Goal: Task Accomplishment & Management: Manage account settings

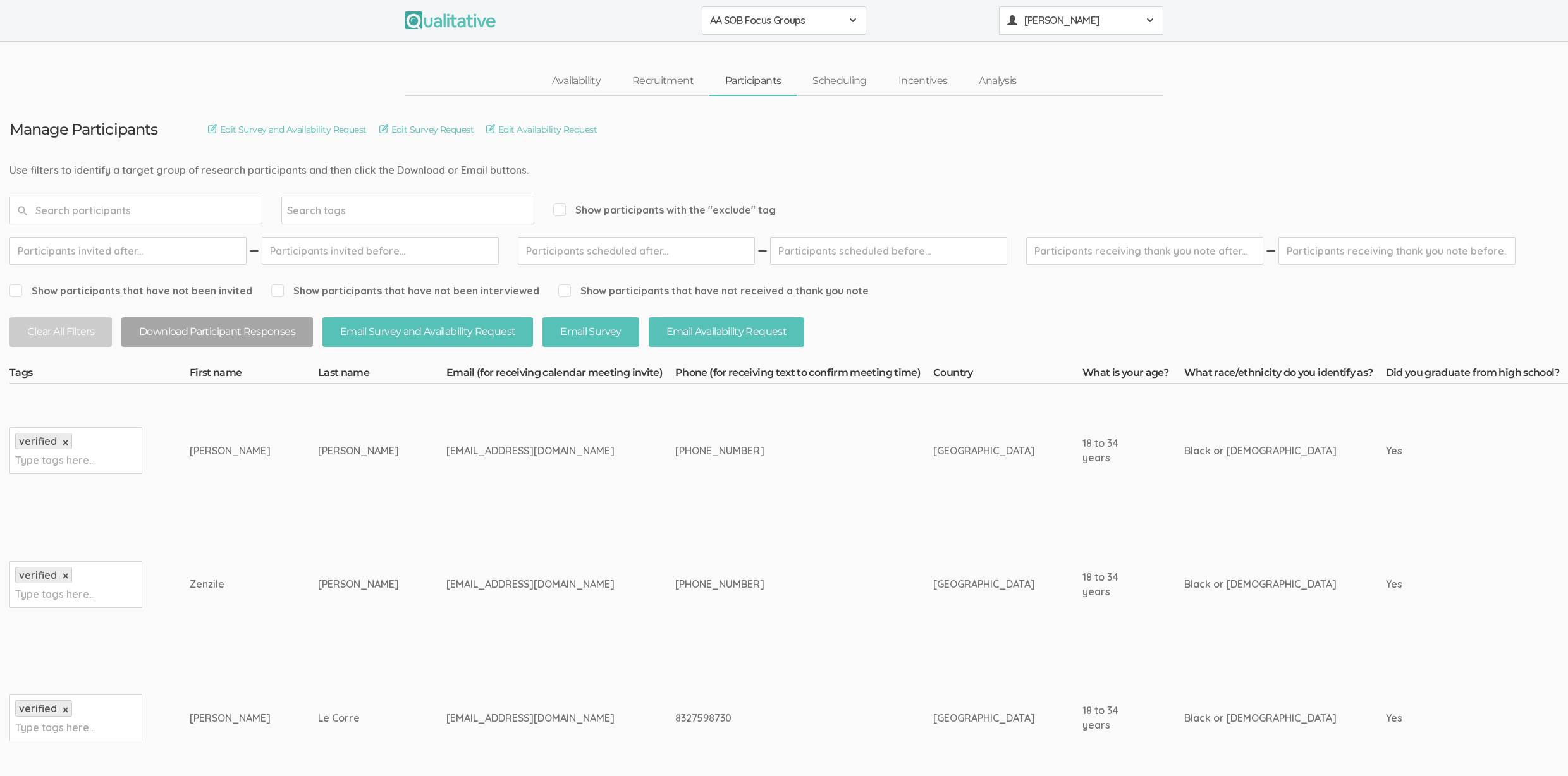
click at [1101, 19] on span "[PERSON_NAME]" at bounding box center [1081, 20] width 113 height 14
click at [1088, 125] on link "Project Settings" at bounding box center [1081, 124] width 163 height 26
click at [472, 446] on div "meganwoods.e@gmail.com" at bounding box center [537, 451] width 182 height 14
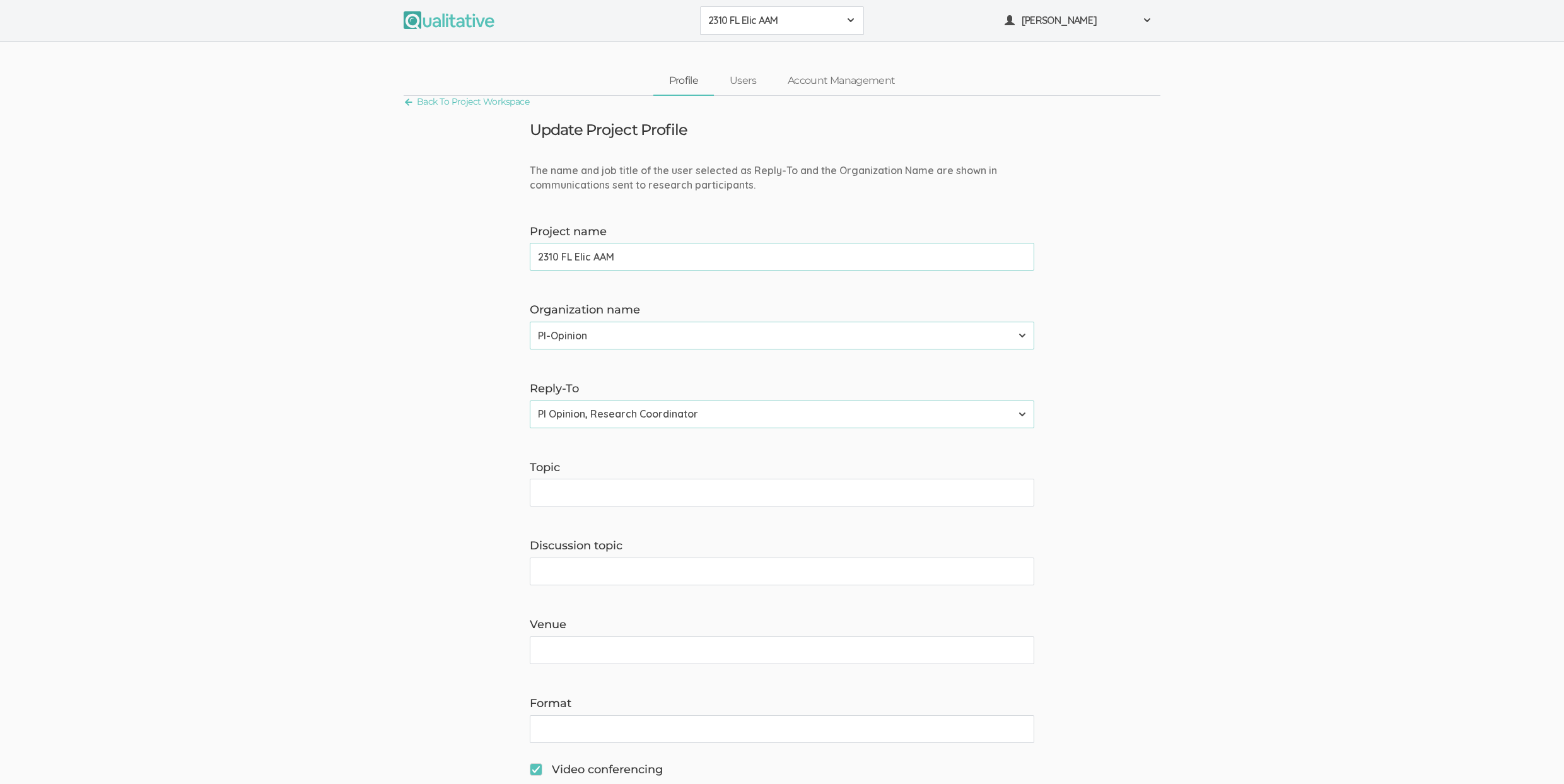
click at [776, 18] on span "2310 FL Elic AAM" at bounding box center [774, 20] width 131 height 14
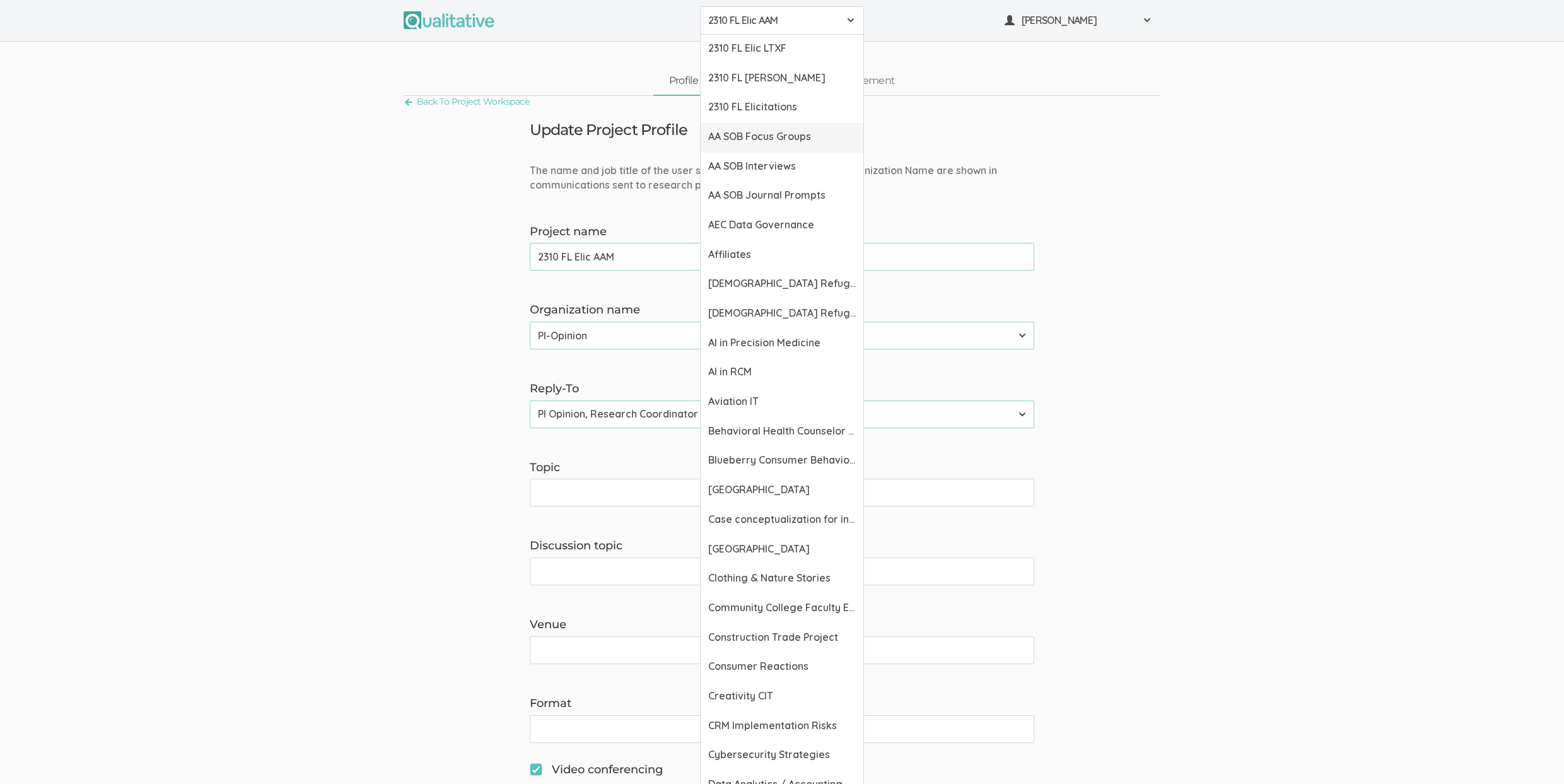
click at [792, 139] on span "AA SOB Focus Groups" at bounding box center [782, 136] width 148 height 14
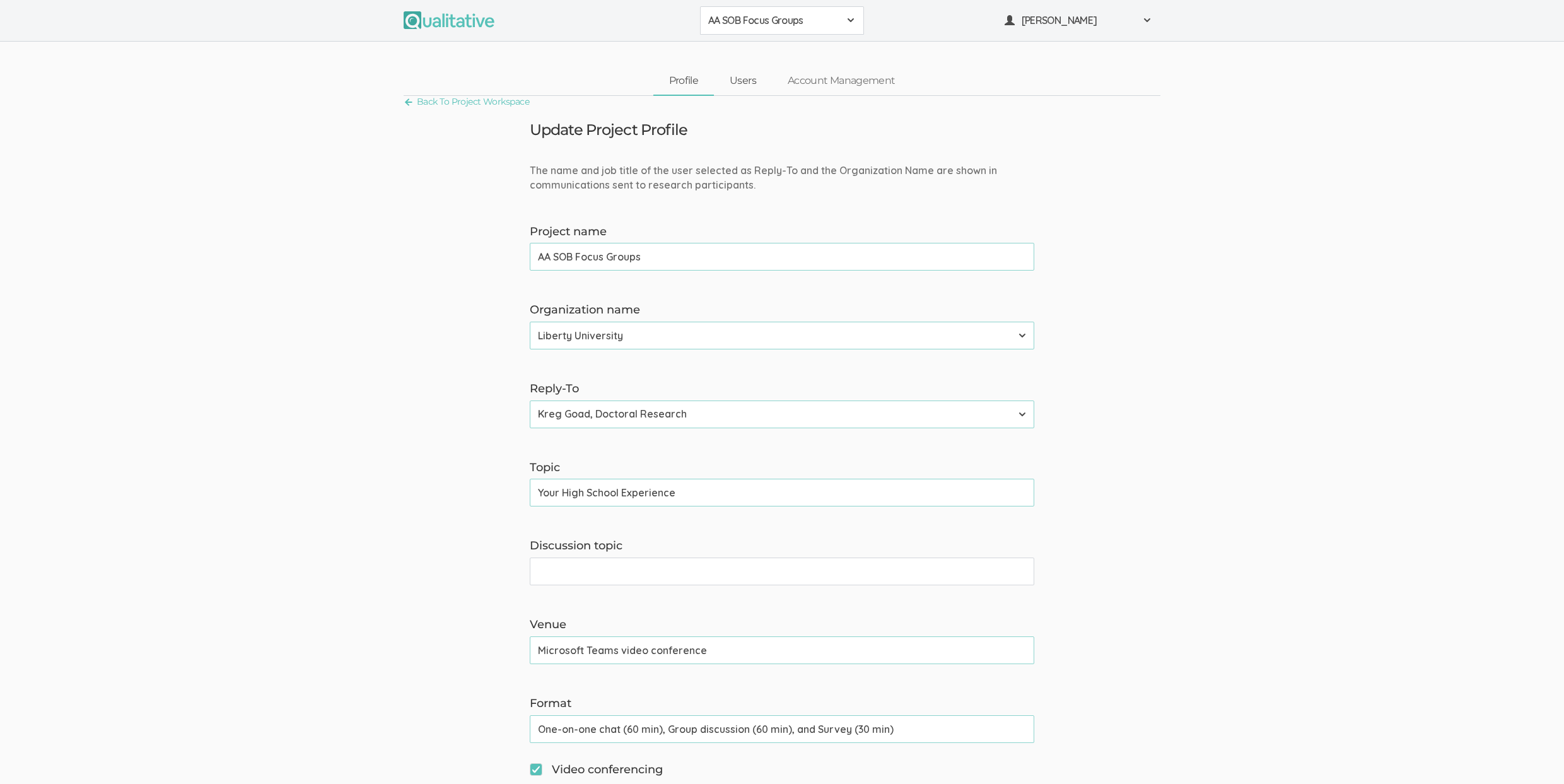
click at [745, 80] on link "Users" at bounding box center [744, 80] width 58 height 27
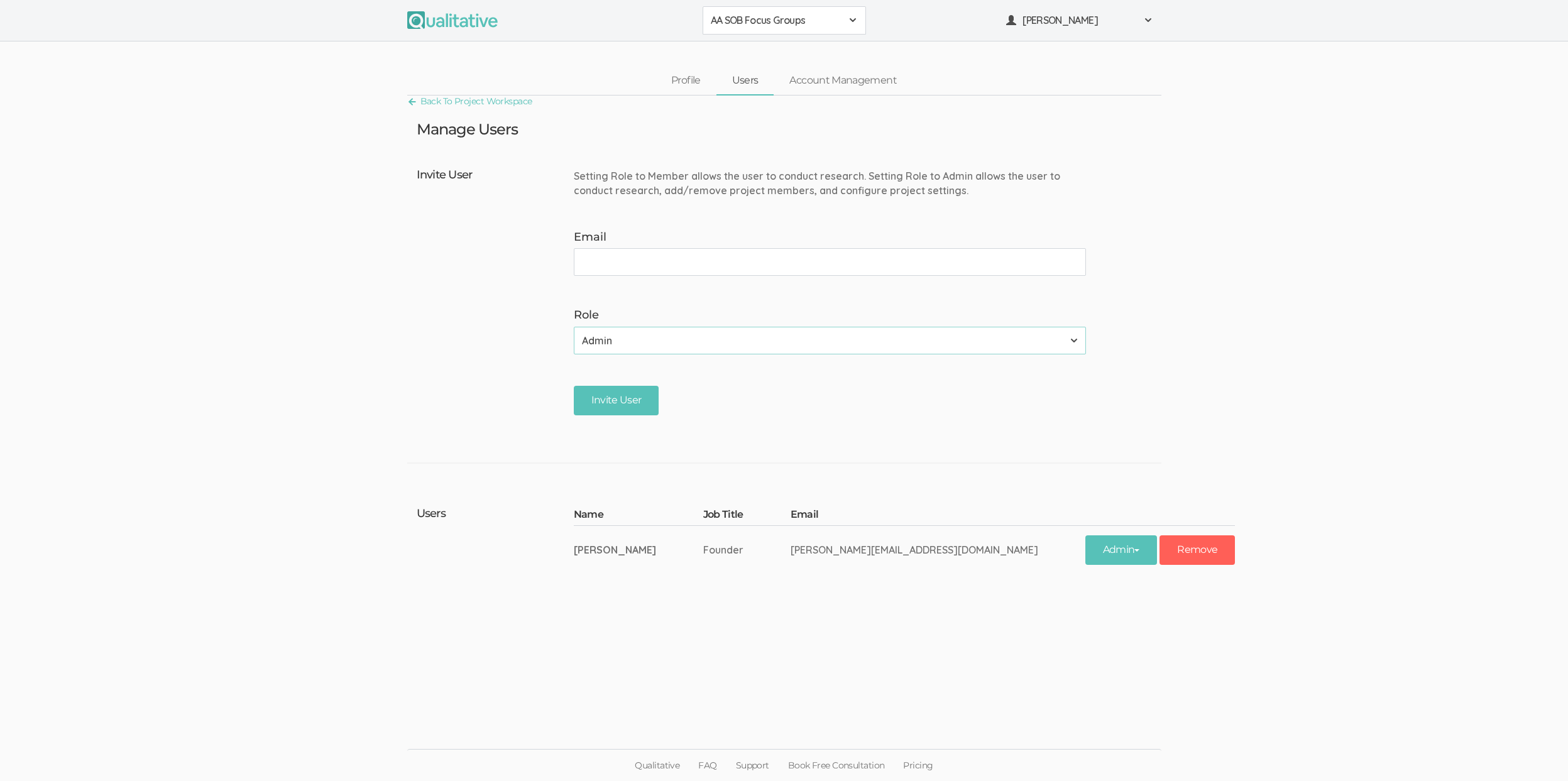
paste input "[EMAIL_ADDRESS][DOMAIN_NAME]"
type input "[EMAIL_ADDRESS][DOMAIN_NAME]"
click at [619, 409] on input "Invite User" at bounding box center [616, 401] width 85 height 30
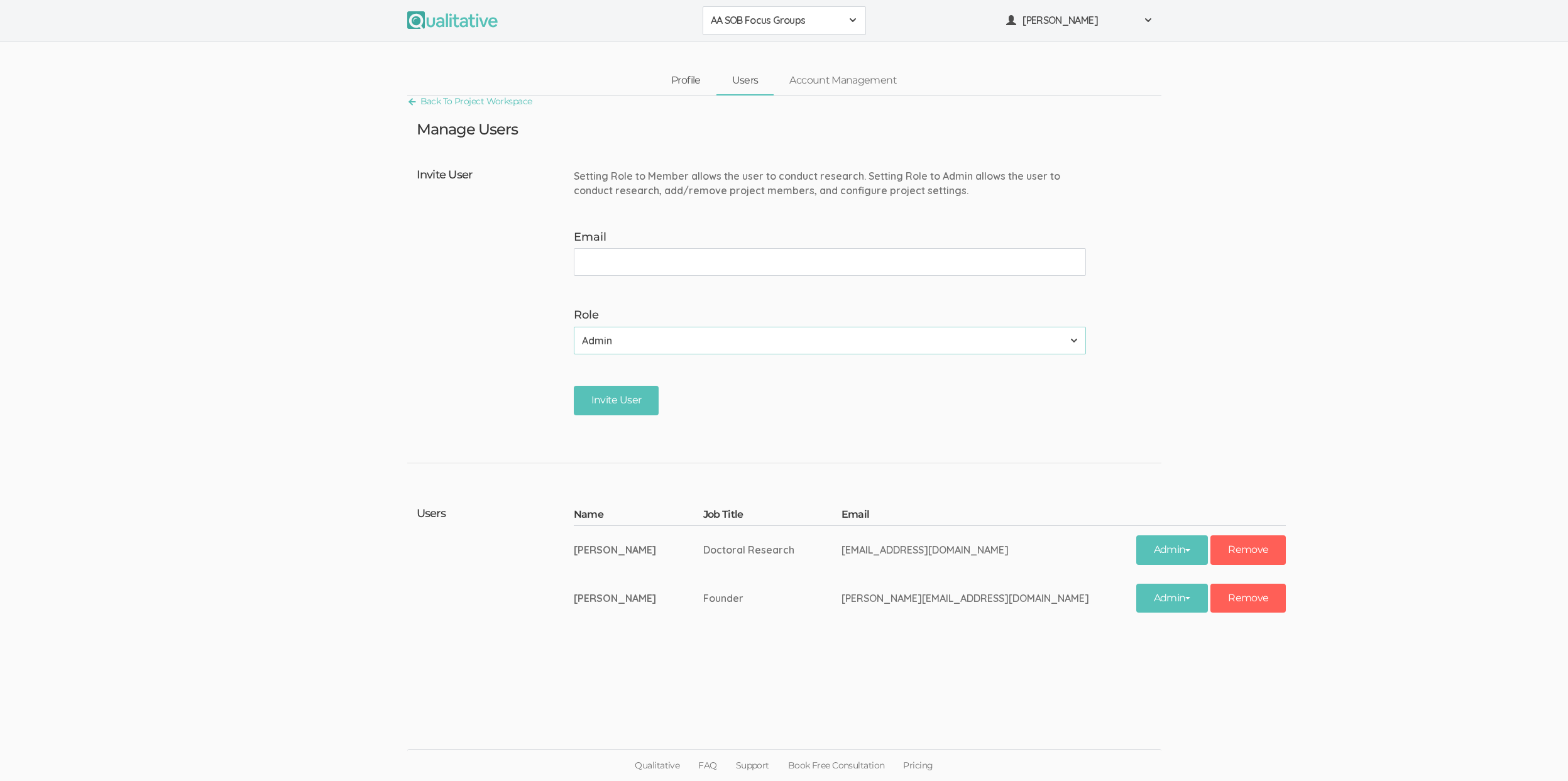
click at [694, 74] on link "Profile" at bounding box center [685, 80] width 61 height 27
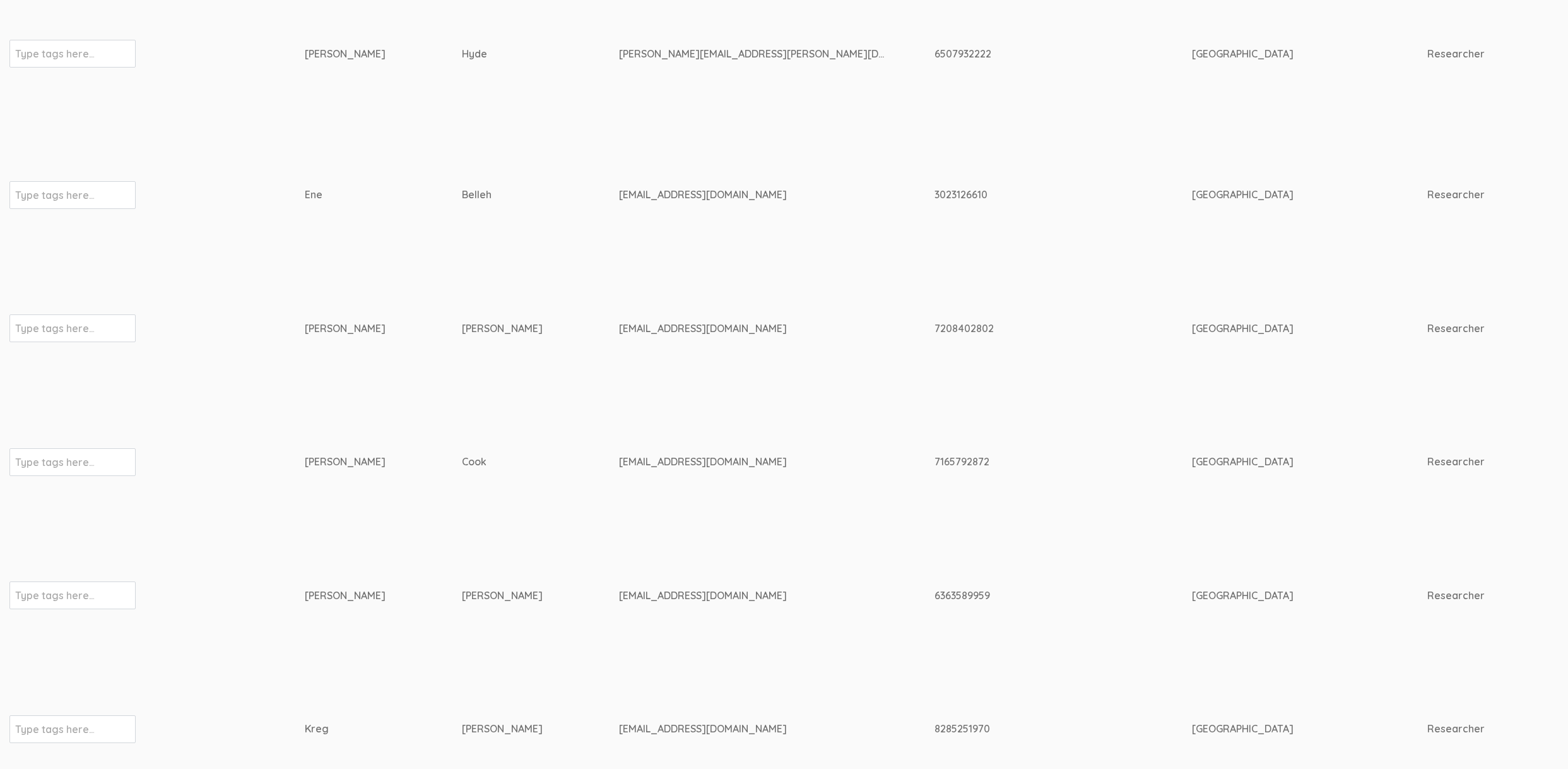
scroll to position [586, 0]
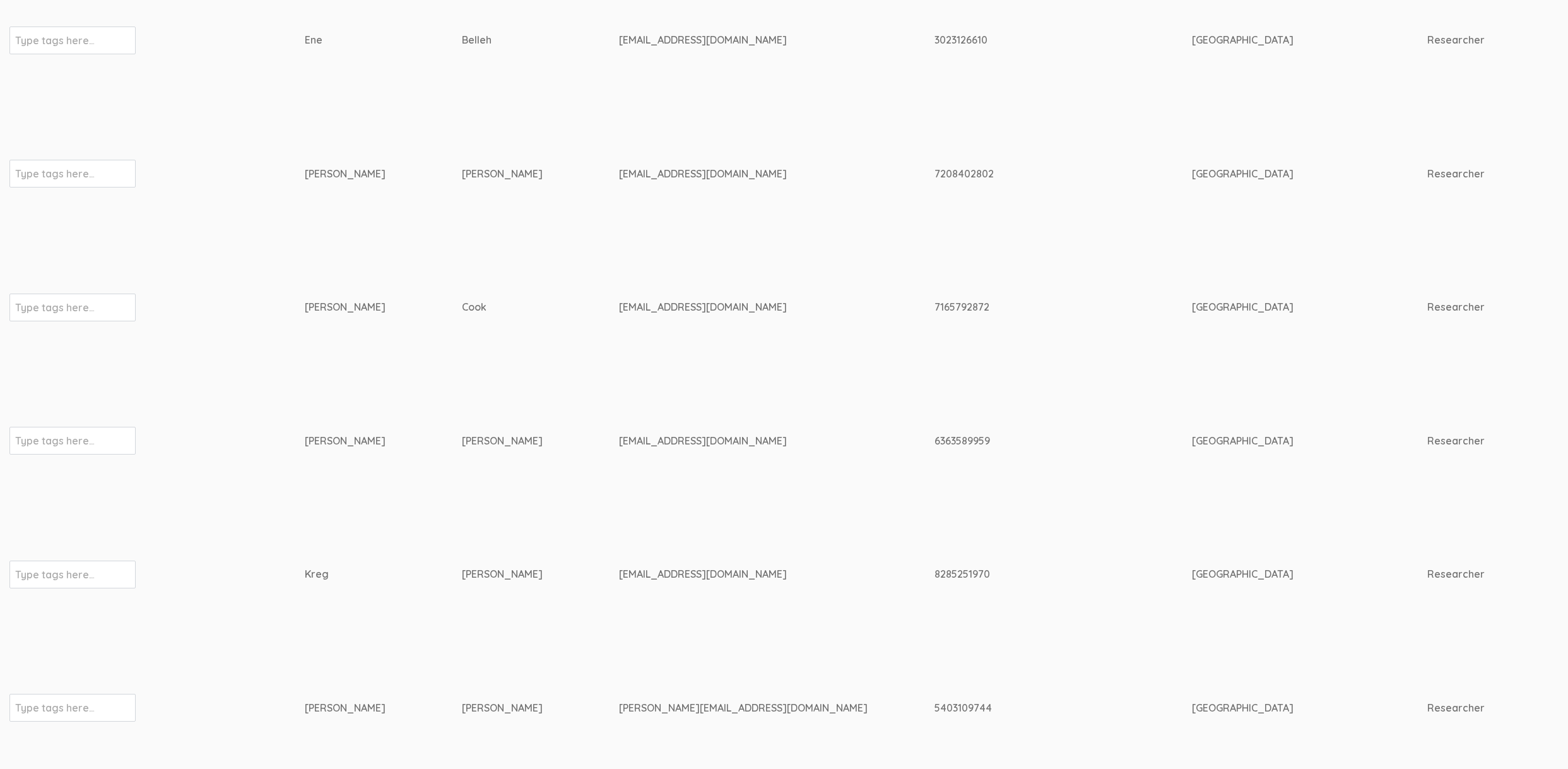
click at [619, 572] on div "[EMAIL_ADDRESS][DOMAIN_NAME]" at bounding box center [753, 574] width 268 height 14
copy tr "[EMAIL_ADDRESS][DOMAIN_NAME]"
click at [711, 480] on td "courtneybishop523@gmail.com" at bounding box center [776, 440] width 316 height 134
